Goal: Use online tool/utility: Use online tool/utility

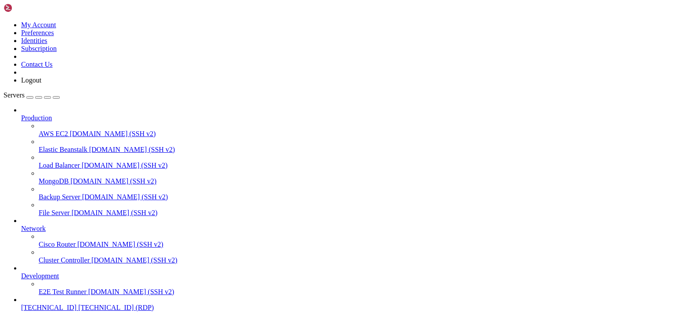
scroll to position [34, 0]
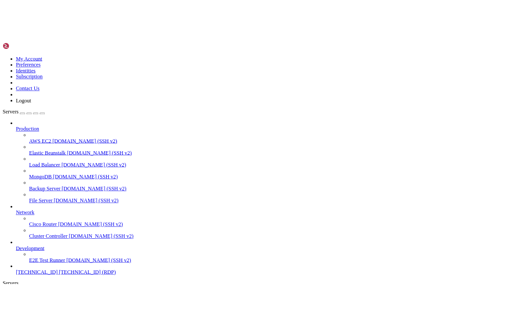
scroll to position [31, 0]
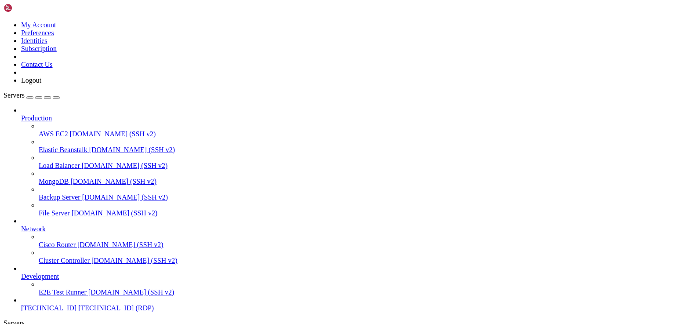
drag, startPoint x: 57, startPoint y: 448, endPoint x: -7, endPoint y: 445, distance: 63.8
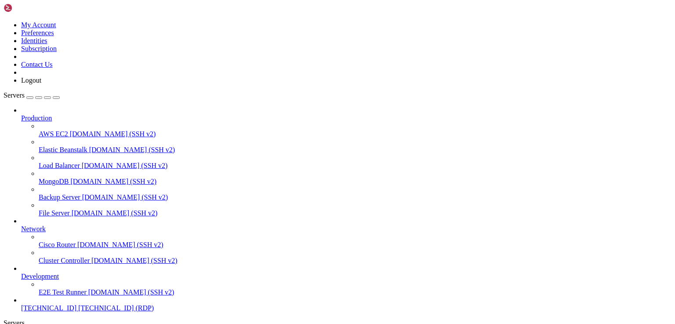
drag, startPoint x: 58, startPoint y: 447, endPoint x: 5, endPoint y: 441, distance: 52.7
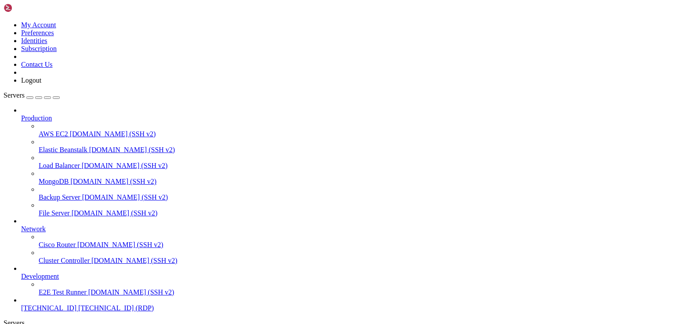
drag, startPoint x: 203, startPoint y: 576, endPoint x: 170, endPoint y: 576, distance: 32.5
drag, startPoint x: 194, startPoint y: 544, endPoint x: 158, endPoint y: 543, distance: 36.5
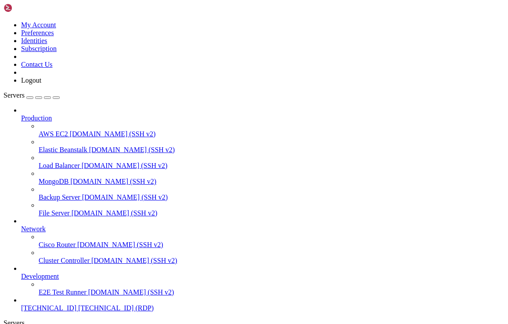
drag, startPoint x: 58, startPoint y: 446, endPoint x: 107, endPoint y: 467, distance: 54.0
drag, startPoint x: 102, startPoint y: 446, endPoint x: 88, endPoint y: 446, distance: 13.6
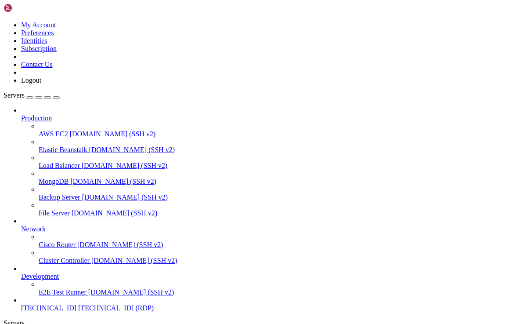
drag, startPoint x: 119, startPoint y: 544, endPoint x: 91, endPoint y: 544, distance: 28.6
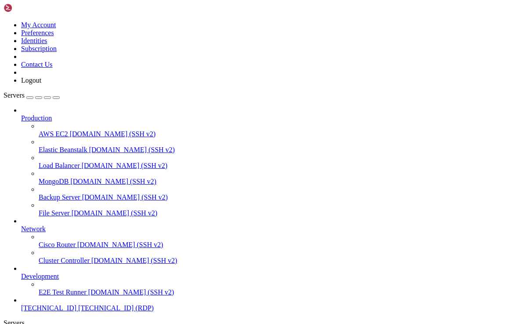
drag, startPoint x: 126, startPoint y: 577, endPoint x: 88, endPoint y: 574, distance: 37.9
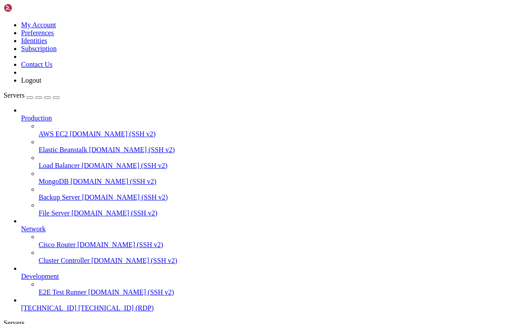
drag, startPoint x: 129, startPoint y: 575, endPoint x: 84, endPoint y: 568, distance: 45.8
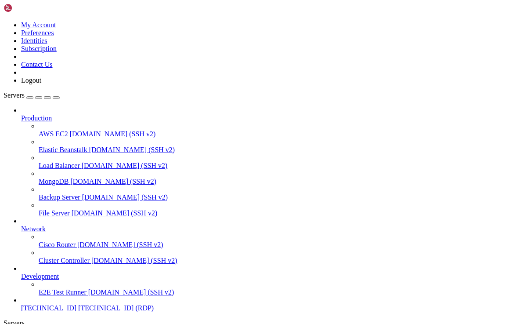
drag, startPoint x: 122, startPoint y: 578, endPoint x: 90, endPoint y: 578, distance: 32.5
drag, startPoint x: 113, startPoint y: 542, endPoint x: 96, endPoint y: 542, distance: 16.7
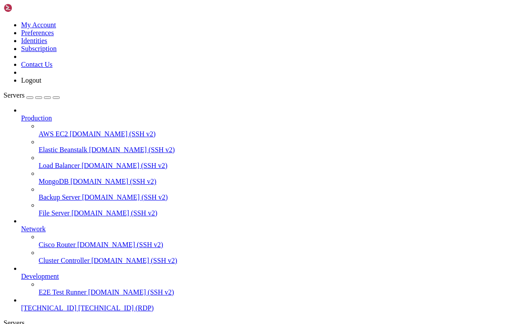
drag, startPoint x: 104, startPoint y: 447, endPoint x: 88, endPoint y: 445, distance: 16.4
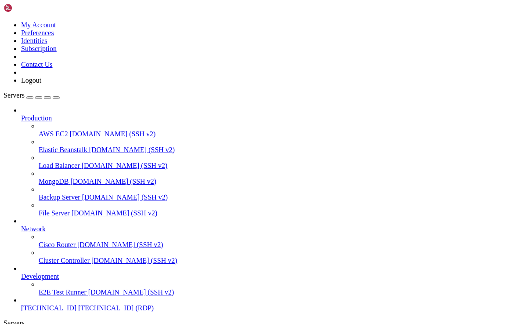
drag, startPoint x: 52, startPoint y: 446, endPoint x: 8, endPoint y: 447, distance: 43.5
drag, startPoint x: 107, startPoint y: 446, endPoint x: 84, endPoint y: 445, distance: 23.3
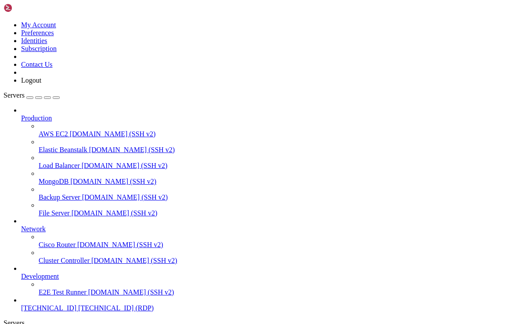
drag, startPoint x: 58, startPoint y: 450, endPoint x: 13, endPoint y: 443, distance: 46.2
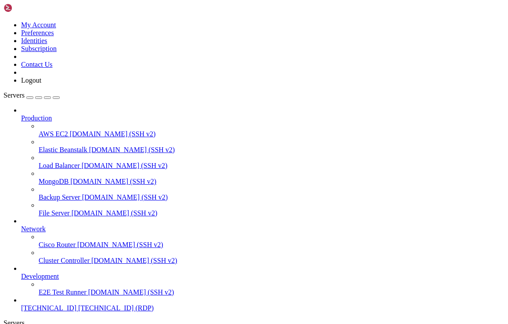
drag, startPoint x: 56, startPoint y: 448, endPoint x: -9, endPoint y: 447, distance: 64.6
drag, startPoint x: 125, startPoint y: 575, endPoint x: 88, endPoint y: 572, distance: 36.6
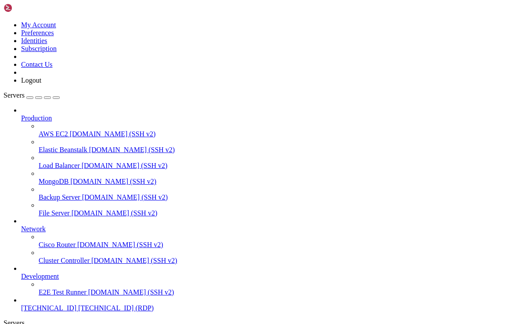
drag, startPoint x: 53, startPoint y: 445, endPoint x: -4, endPoint y: 441, distance: 56.4
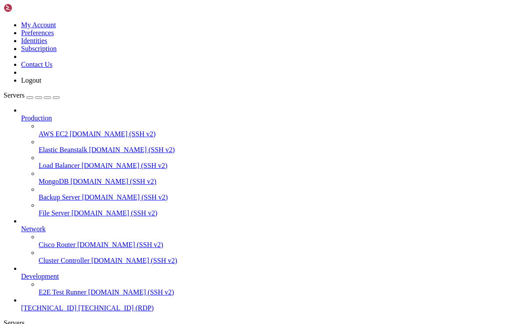
drag, startPoint x: 49, startPoint y: 445, endPoint x: -10, endPoint y: 437, distance: 59.4
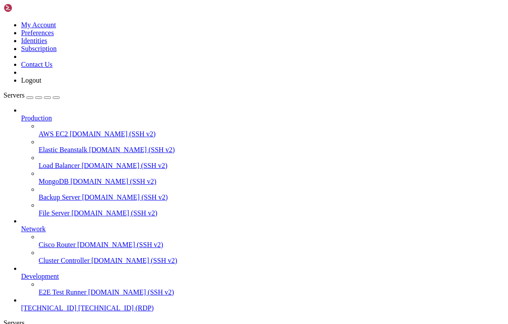
drag, startPoint x: 107, startPoint y: 448, endPoint x: 80, endPoint y: 446, distance: 26.5
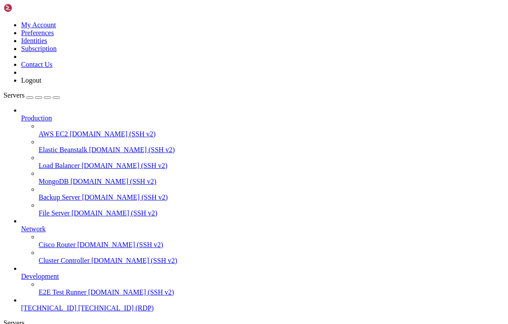
drag, startPoint x: 66, startPoint y: 583, endPoint x: -10, endPoint y: 577, distance: 76.2
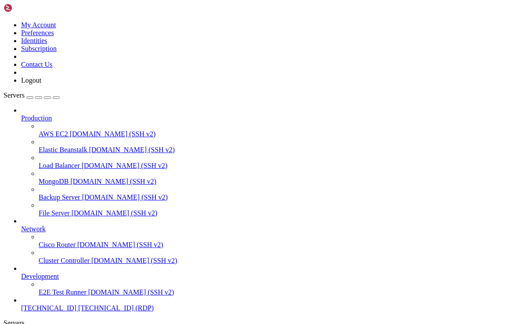
drag, startPoint x: 51, startPoint y: 444, endPoint x: -1, endPoint y: 440, distance: 52.0
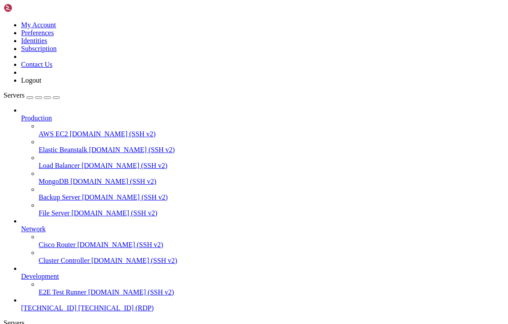
drag, startPoint x: 52, startPoint y: 447, endPoint x: -6, endPoint y: 445, distance: 57.6
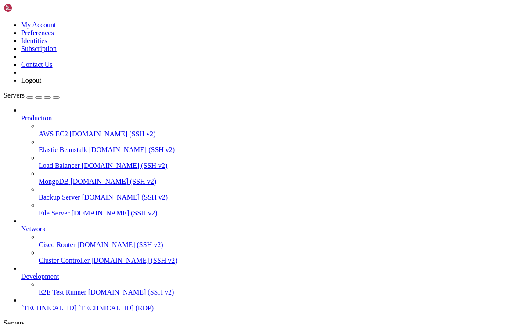
drag, startPoint x: 134, startPoint y: 576, endPoint x: 71, endPoint y: 574, distance: 62.9
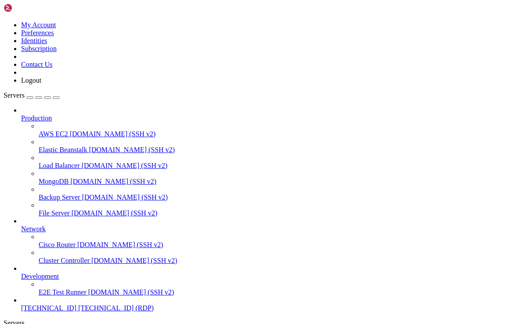
drag, startPoint x: 44, startPoint y: 443, endPoint x: -23, endPoint y: 445, distance: 66.8
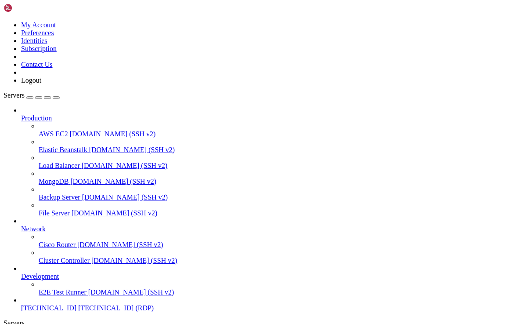
drag, startPoint x: 47, startPoint y: 443, endPoint x: -2, endPoint y: 441, distance: 48.4
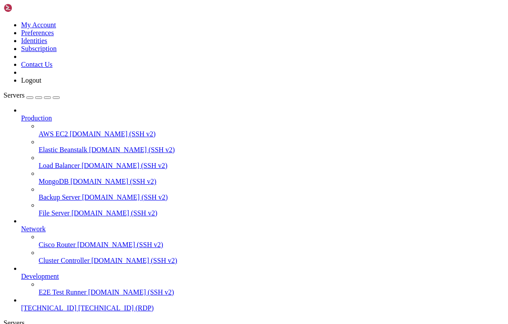
drag, startPoint x: 44, startPoint y: 448, endPoint x: 101, endPoint y: 467, distance: 59.8
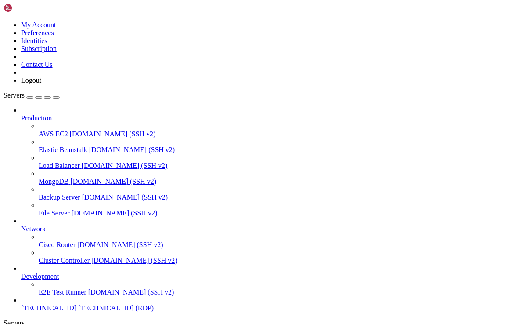
drag, startPoint x: 46, startPoint y: 445, endPoint x: -22, endPoint y: 442, distance: 67.3
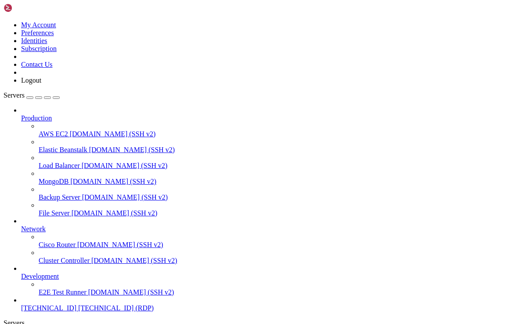
drag, startPoint x: 138, startPoint y: 577, endPoint x: 87, endPoint y: 574, distance: 52.0
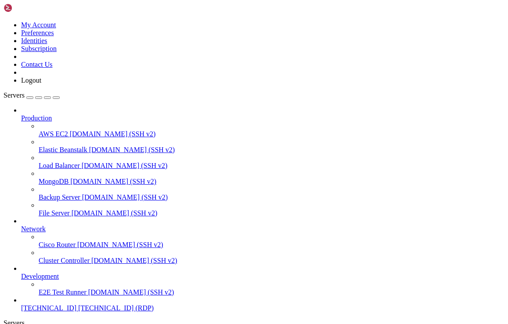
drag, startPoint x: 123, startPoint y: 578, endPoint x: 70, endPoint y: 572, distance: 53.5
